Goal: Information Seeking & Learning: Learn about a topic

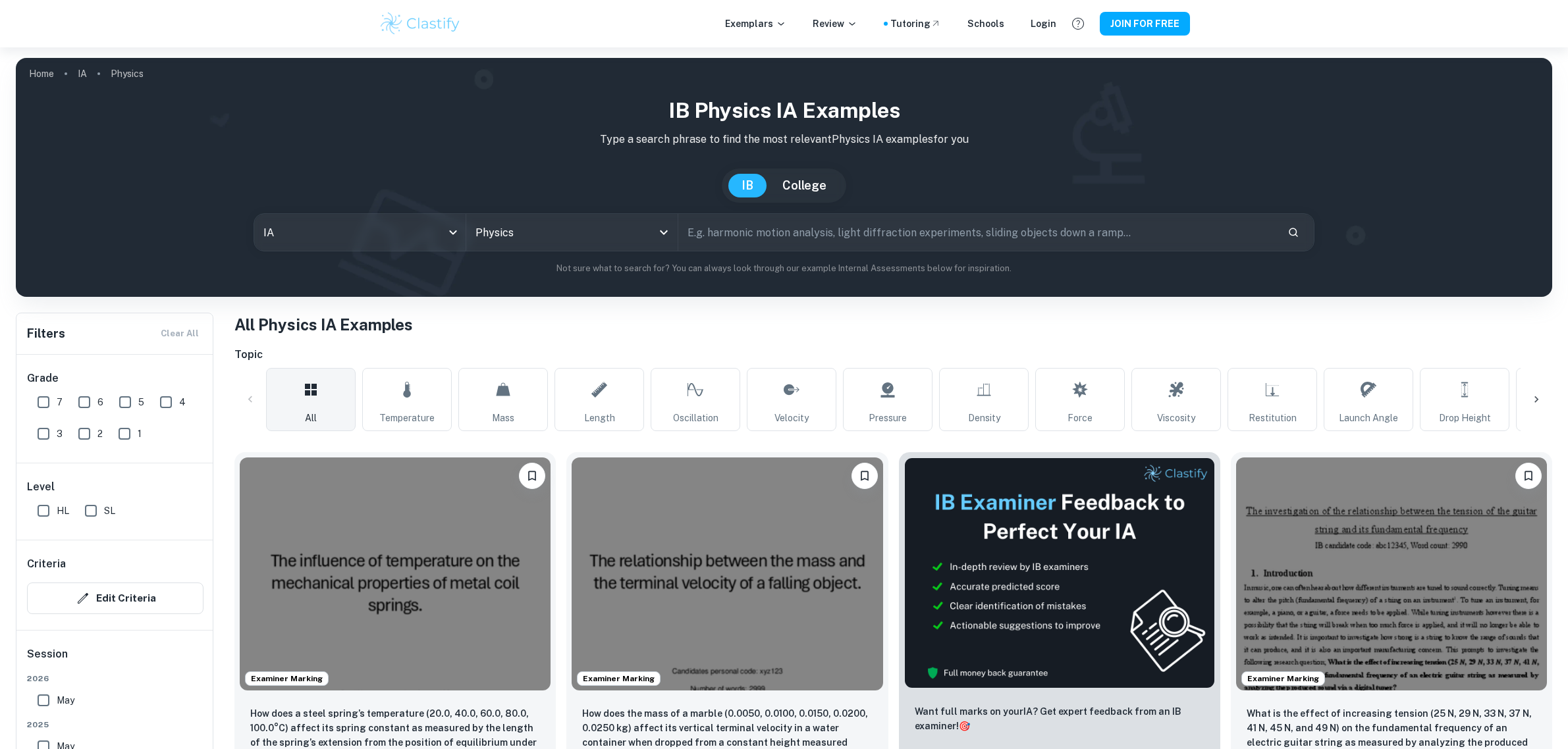
scroll to position [387, 0]
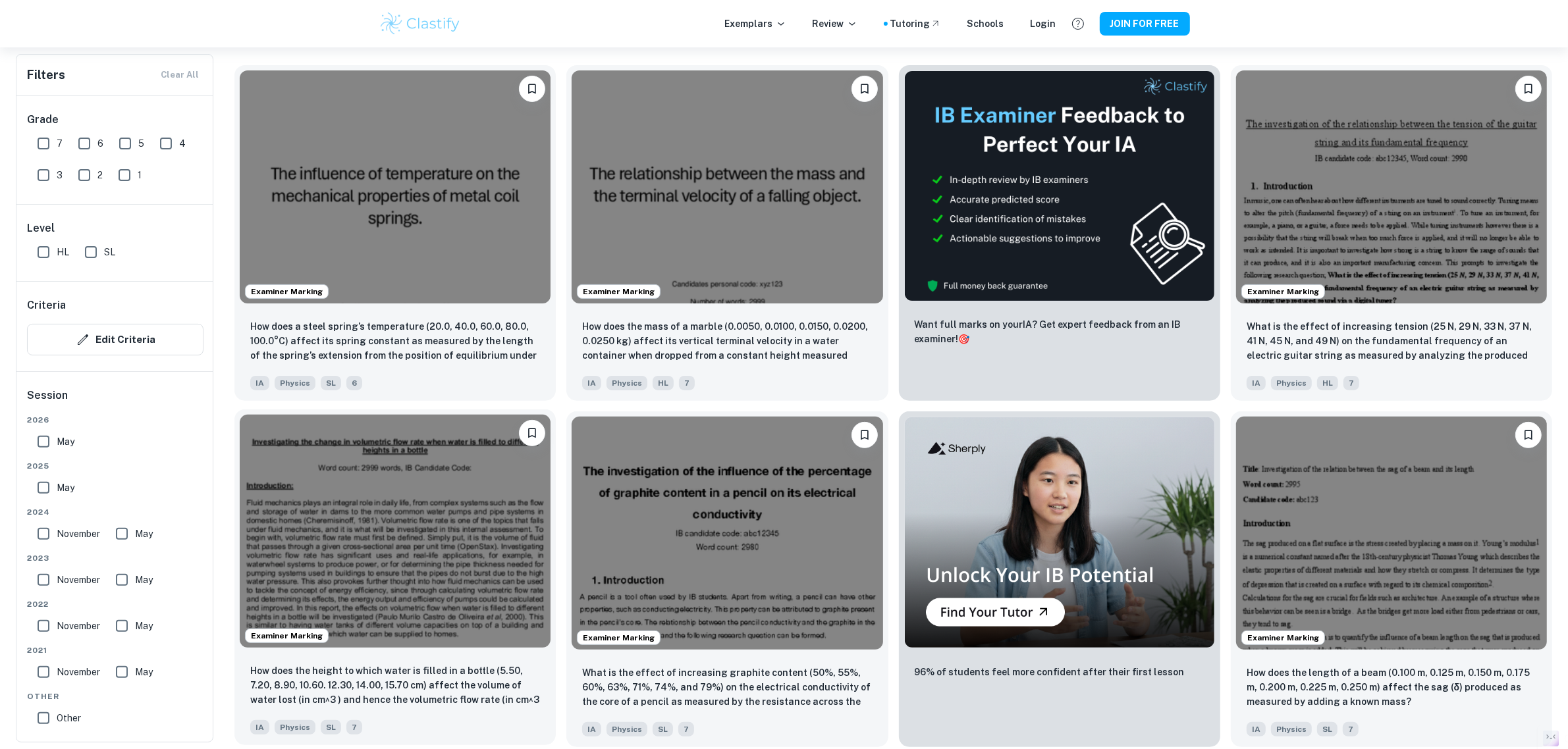
click at [471, 484] on img at bounding box center [395, 531] width 311 height 233
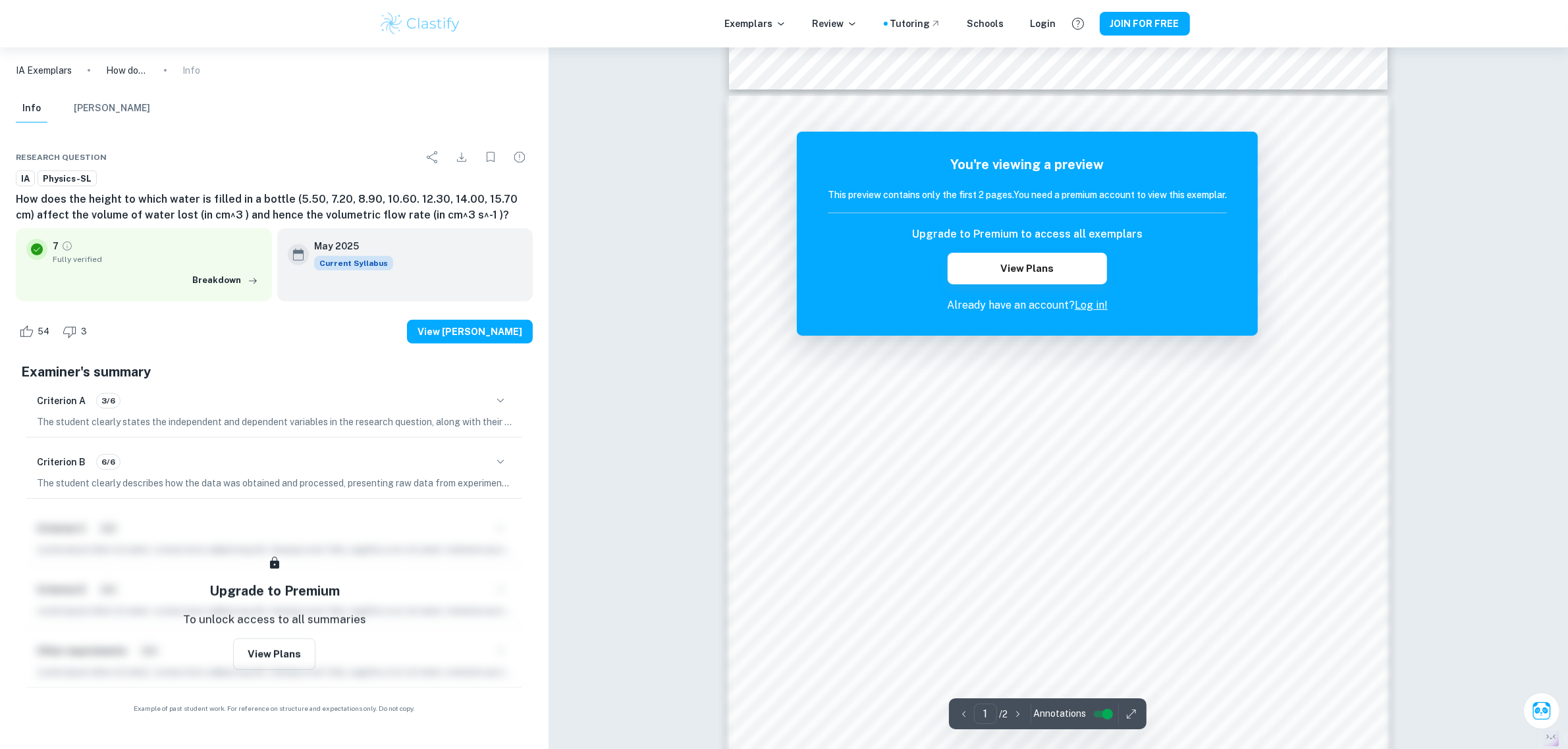
scroll to position [1111, 0]
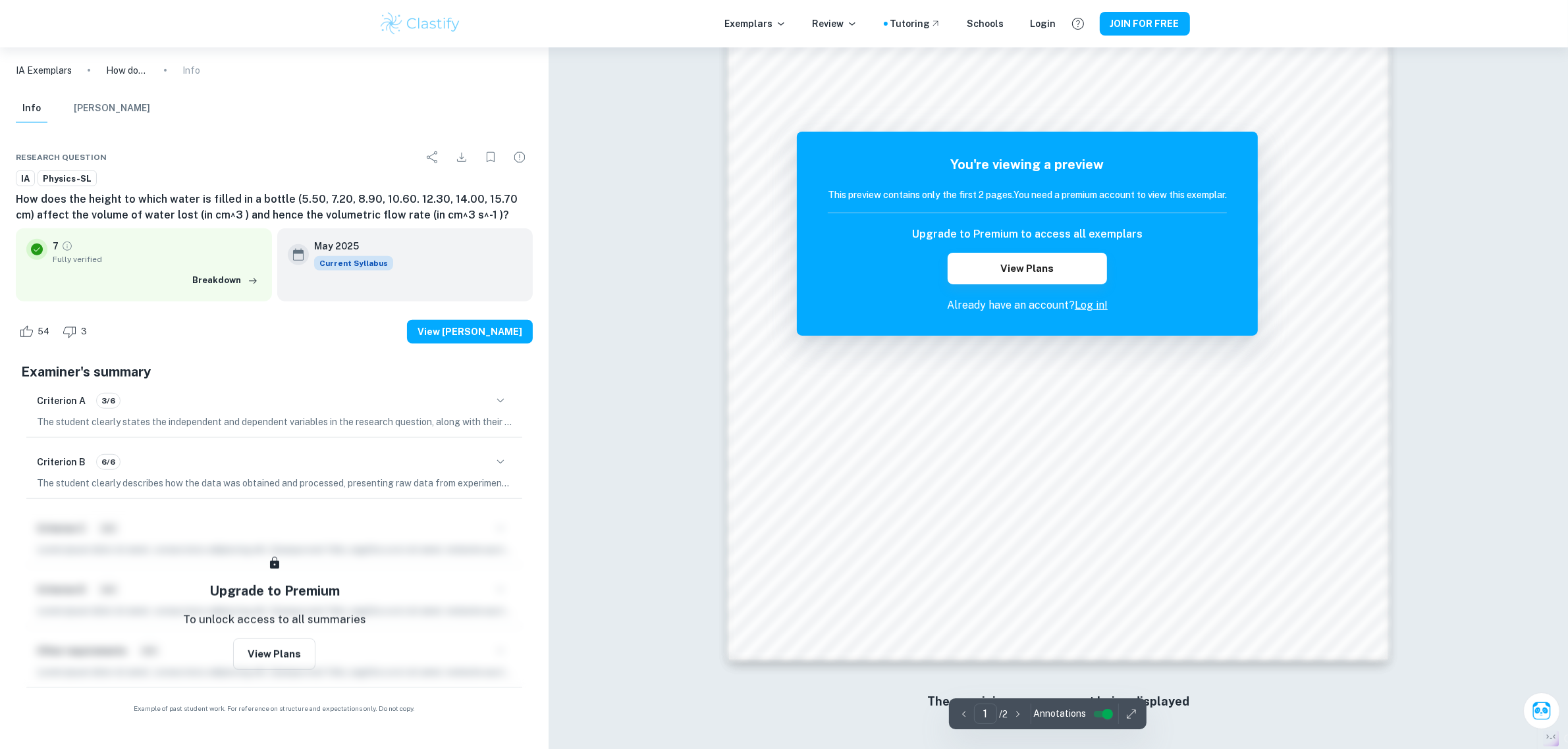
click at [1098, 310] on p "Already have an account? Log in!" at bounding box center [1027, 305] width 399 height 16
click at [1098, 310] on link "Log in!" at bounding box center [1091, 304] width 33 height 13
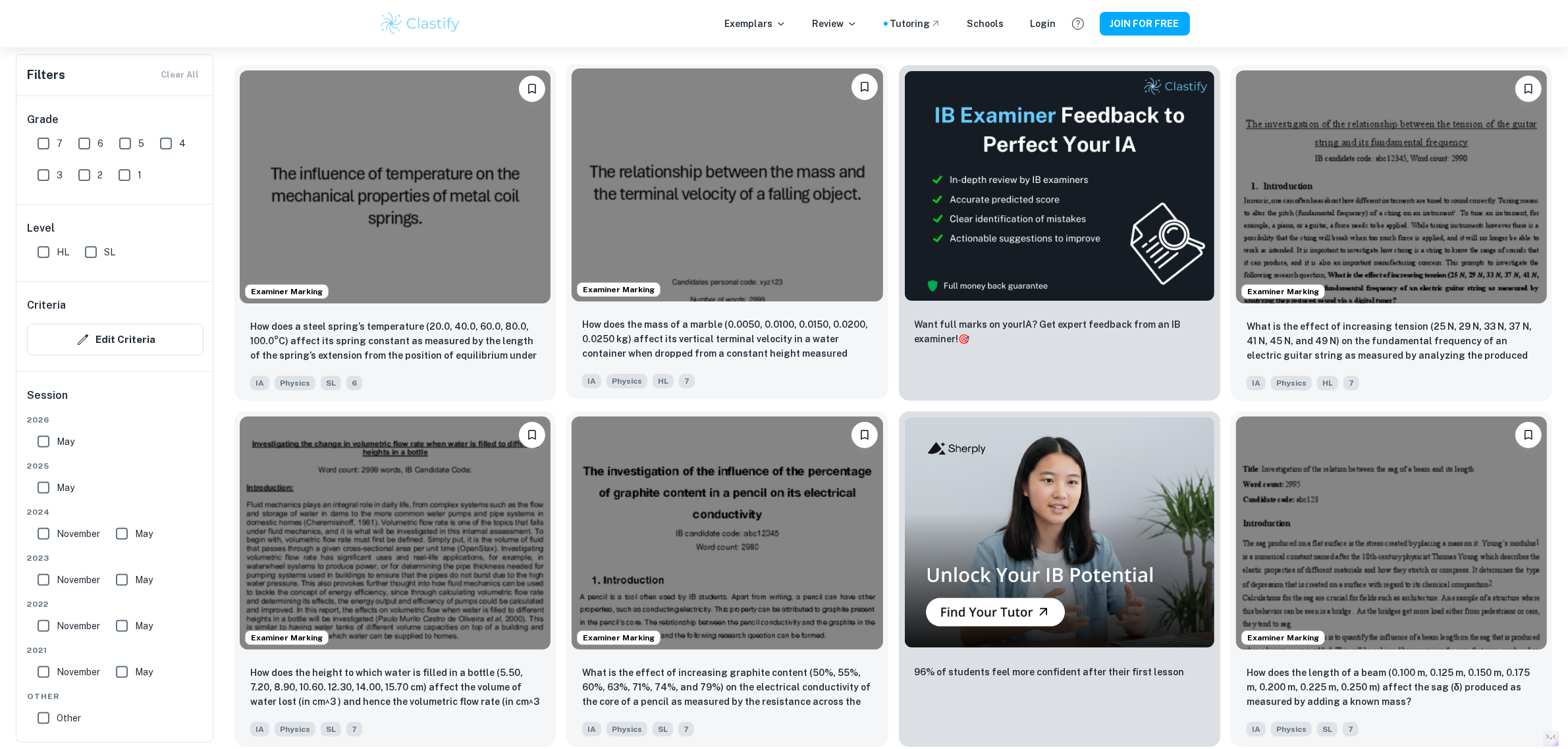
scroll to position [304, 0]
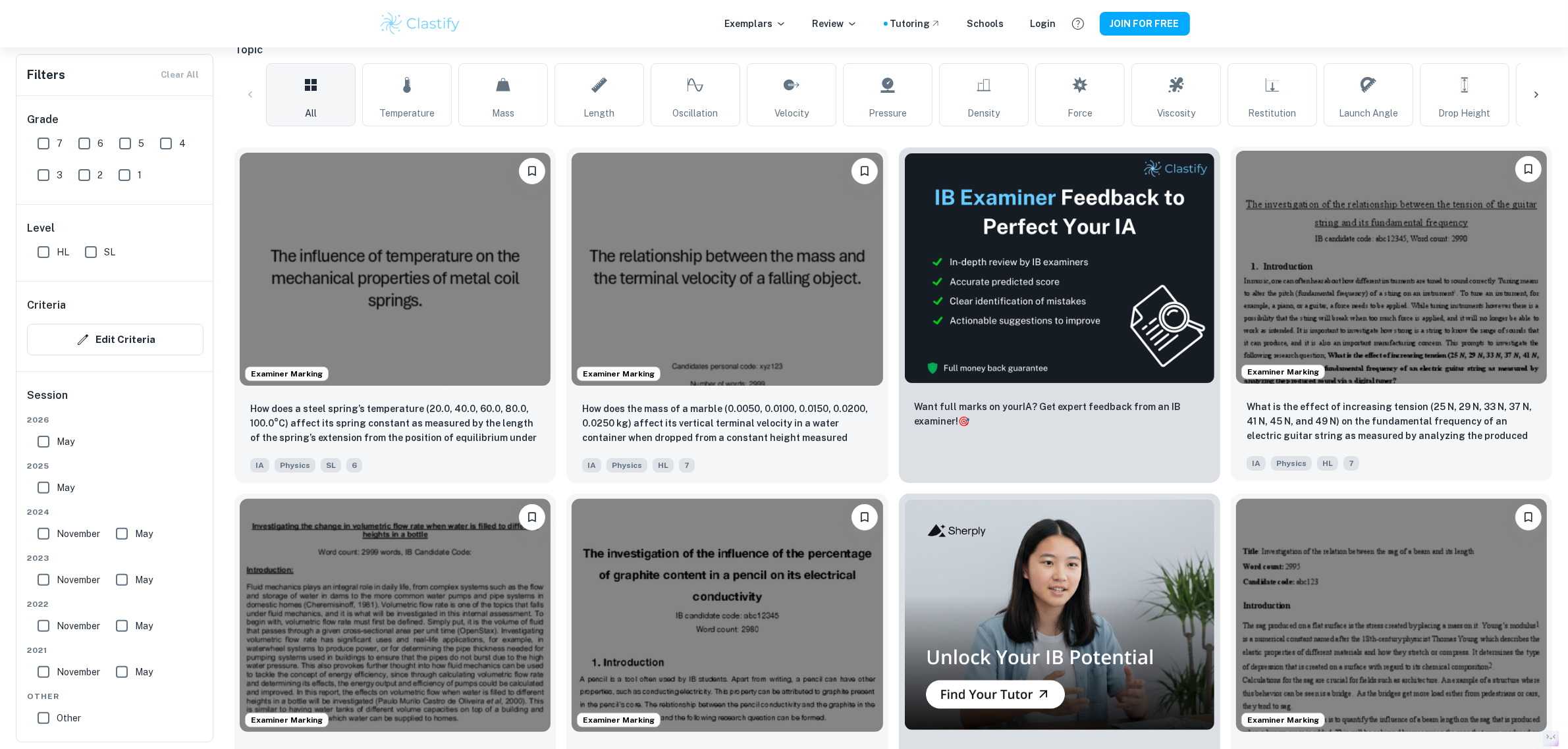
click at [1374, 265] on img at bounding box center [1391, 267] width 311 height 233
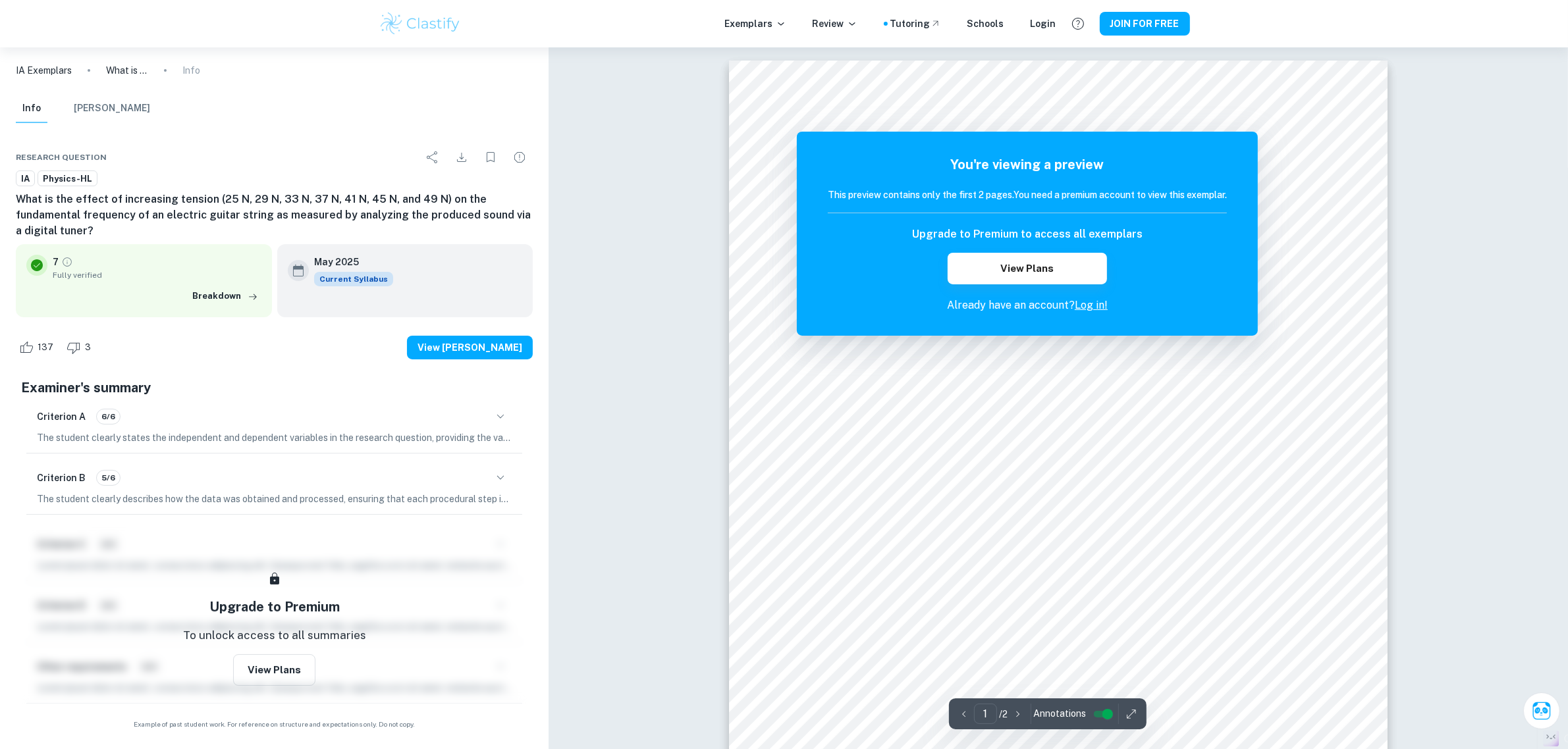
click at [1095, 304] on link "Log in!" at bounding box center [1091, 304] width 33 height 13
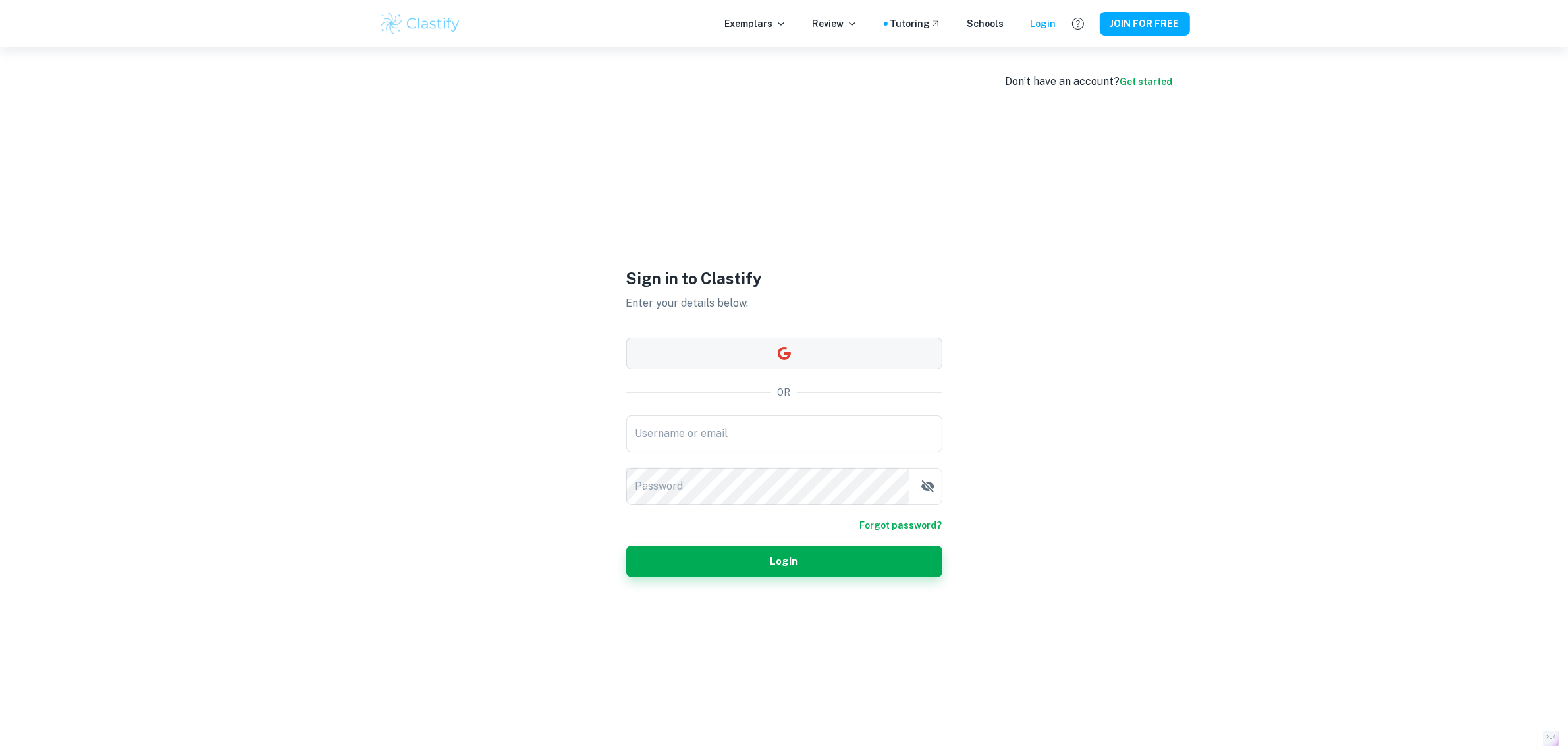
click at [795, 354] on button "button" at bounding box center [784, 353] width 316 height 31
